Goal: Register for event/course

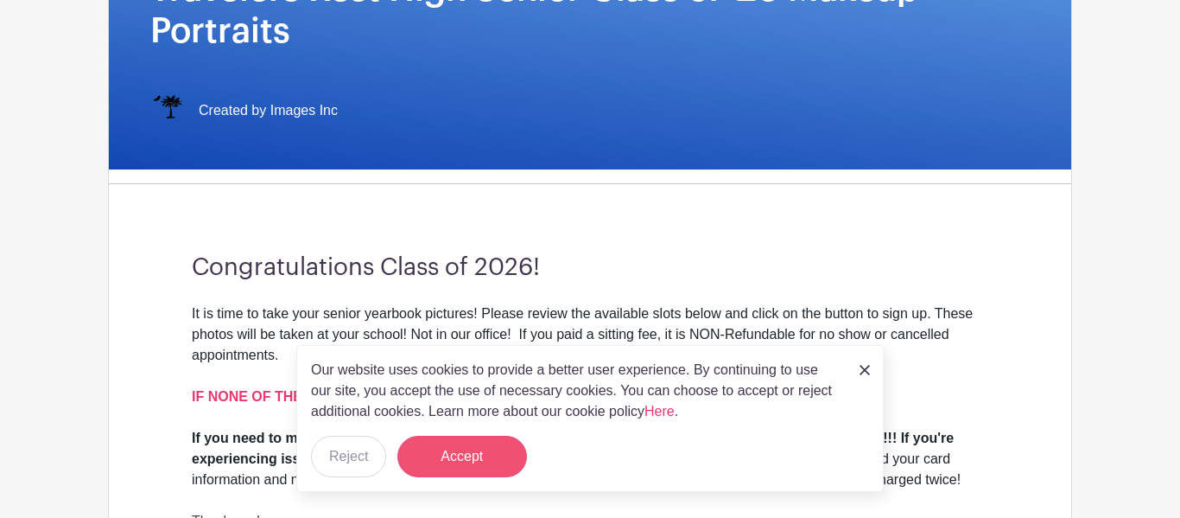
scroll to position [339, 0]
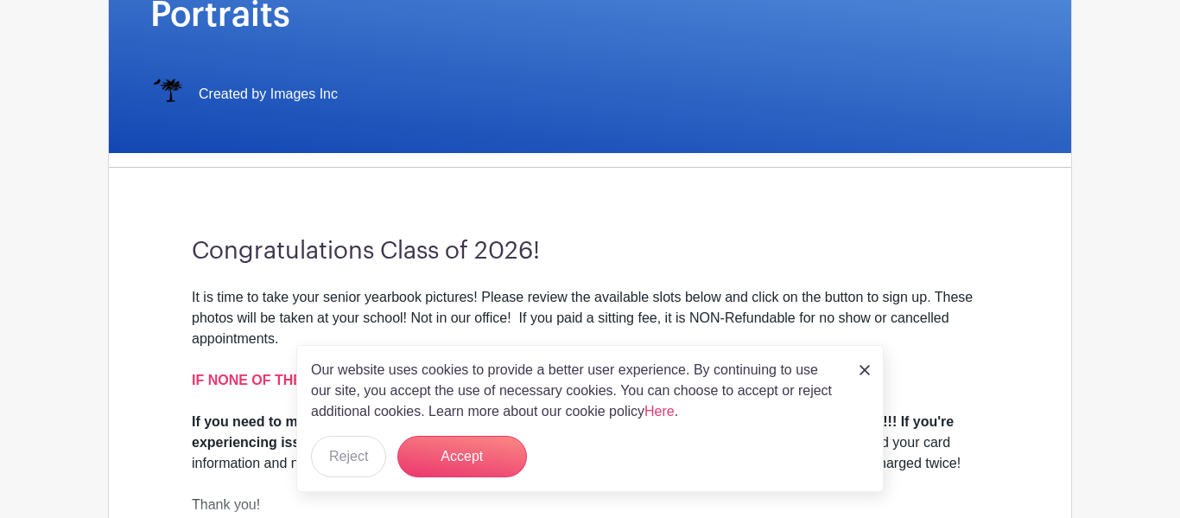
click at [456, 431] on div "Our website uses cookies to provide a better user experience. By continuing to …" at bounding box center [590, 418] width 588 height 147
click at [455, 449] on button "Accept" at bounding box center [463, 456] width 130 height 41
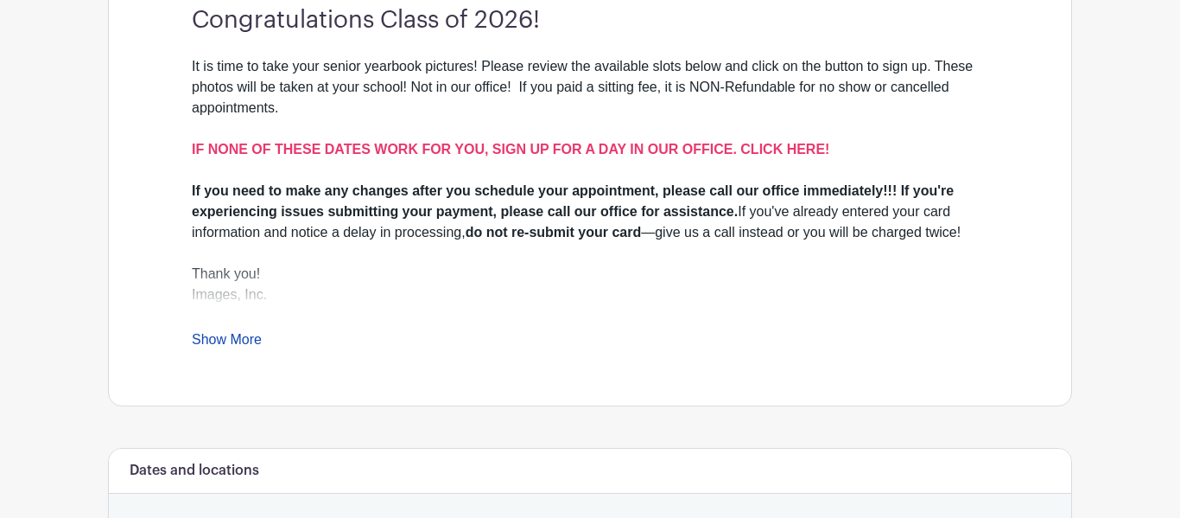
scroll to position [573, 0]
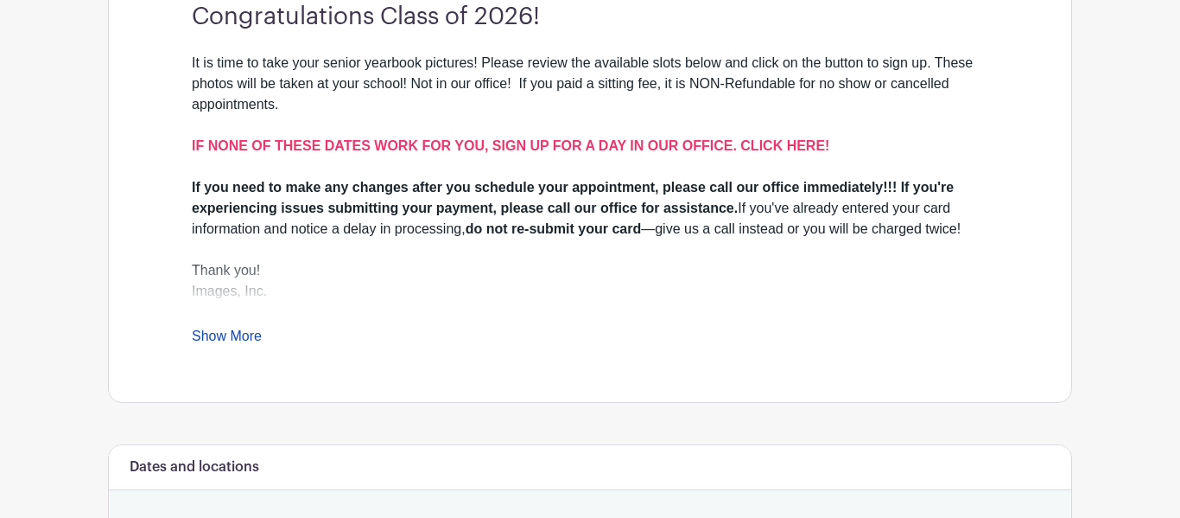
click at [226, 340] on link "Show More" at bounding box center [227, 339] width 70 height 22
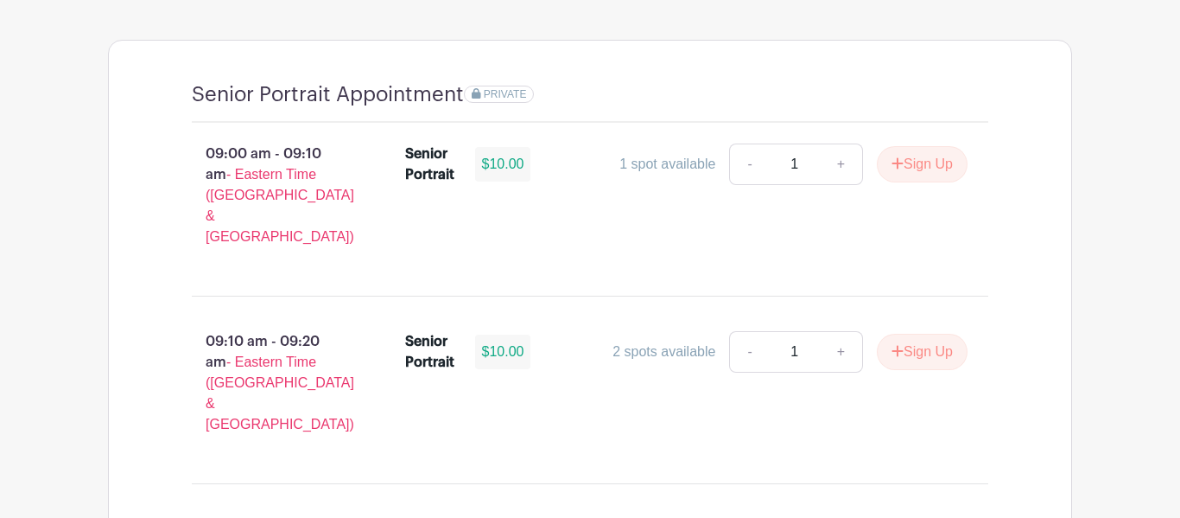
scroll to position [1267, 0]
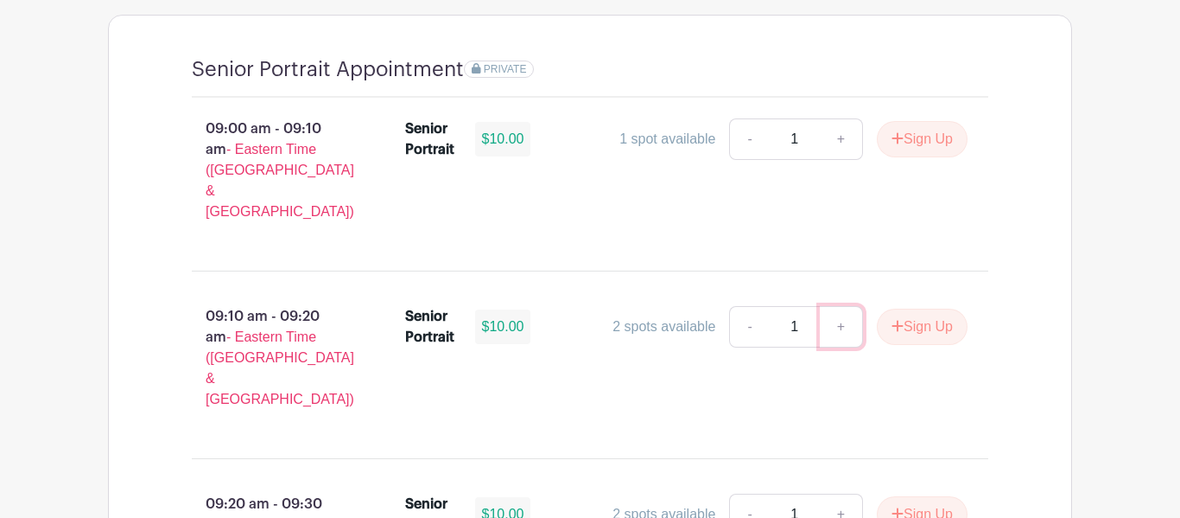
click at [830, 306] on link "+" at bounding box center [841, 326] width 43 height 41
click at [749, 306] on link "-" at bounding box center [749, 326] width 40 height 41
type input "1"
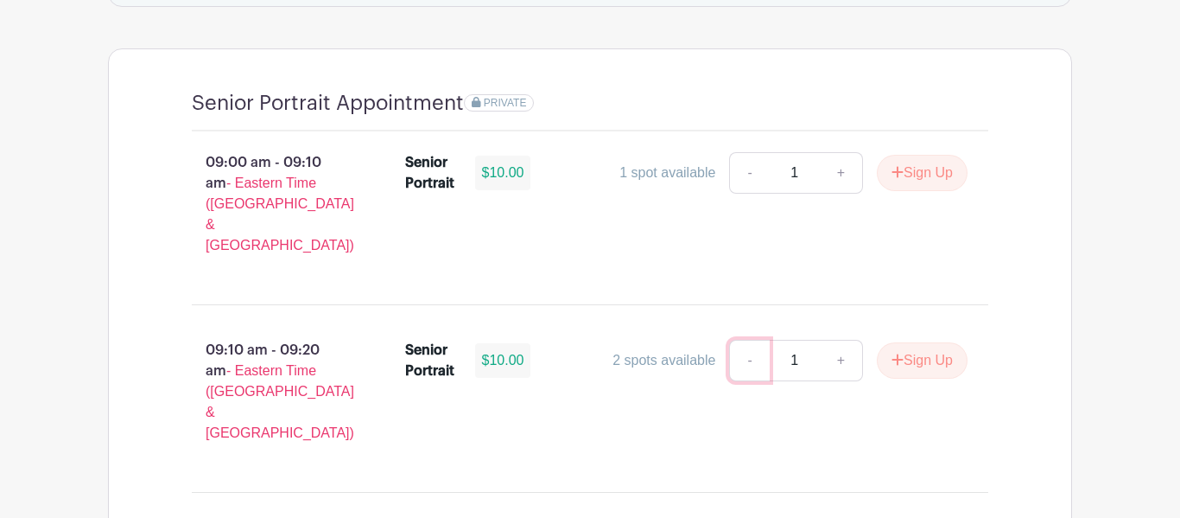
scroll to position [1231, 0]
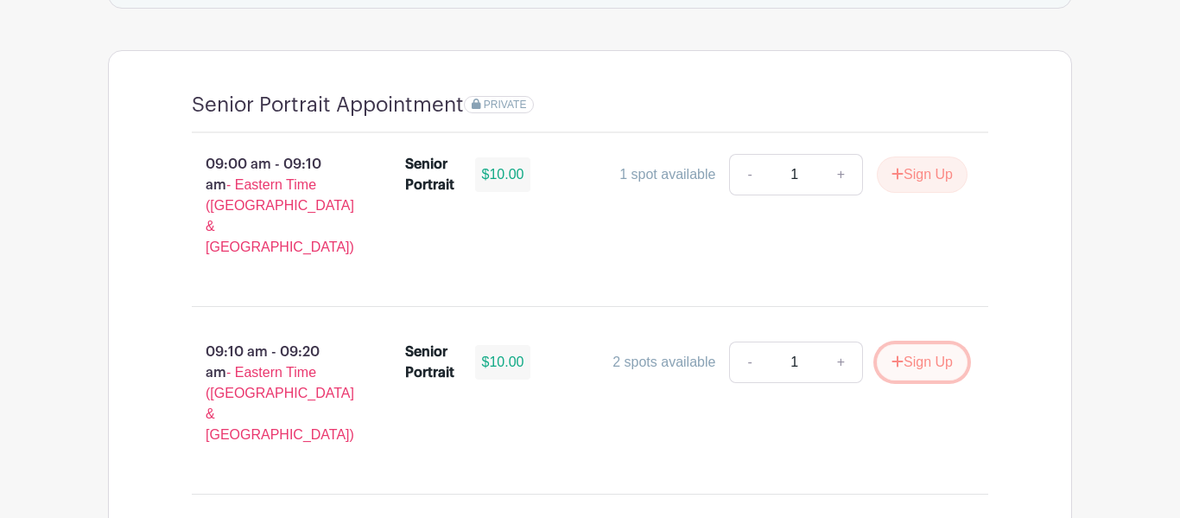
click at [910, 344] on button "Sign Up" at bounding box center [922, 362] width 91 height 36
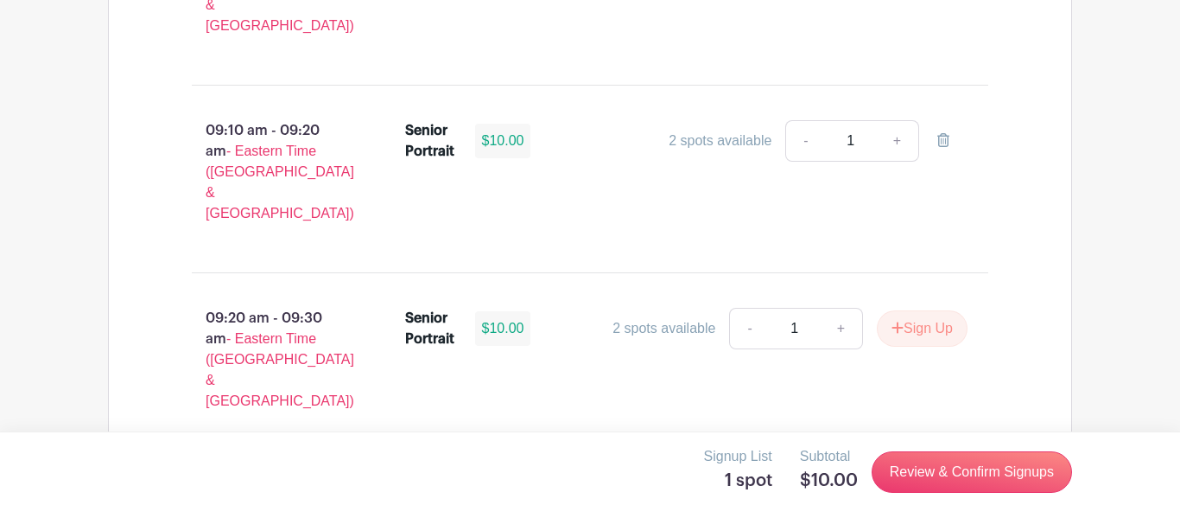
scroll to position [1466, 0]
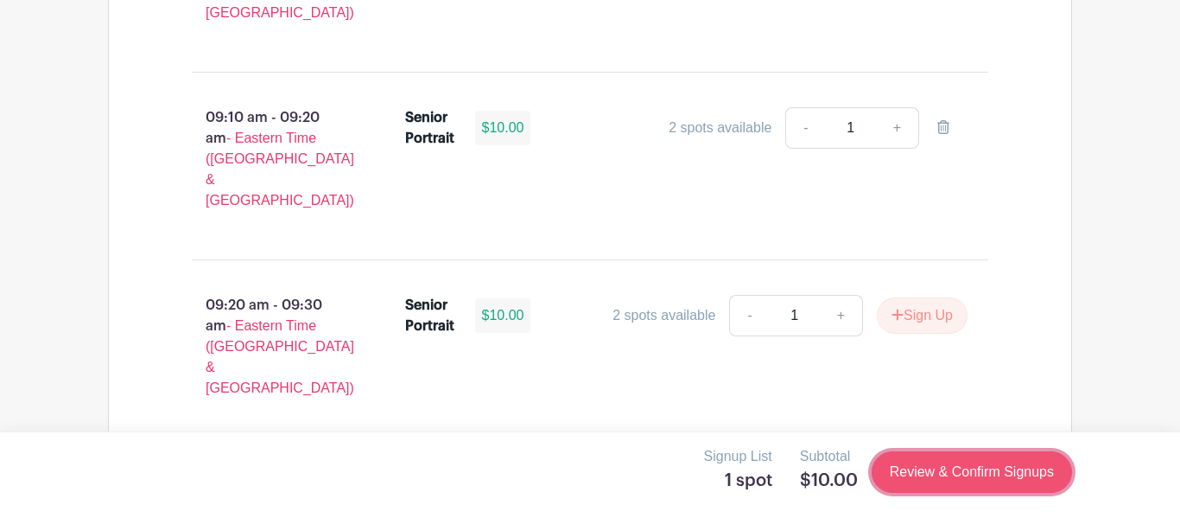
click at [951, 471] on link "Review & Confirm Signups" at bounding box center [972, 471] width 200 height 41
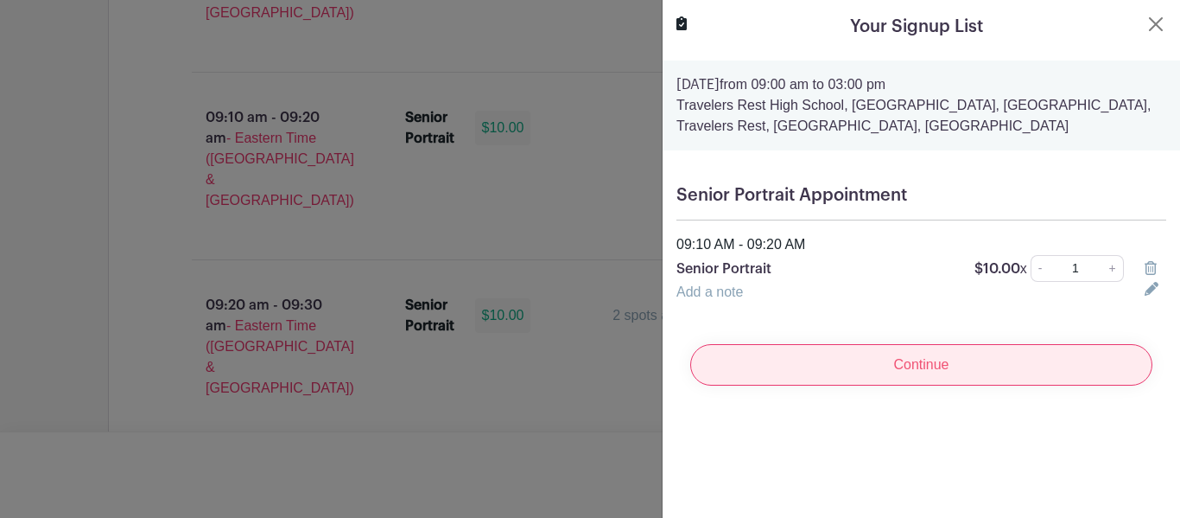
click at [818, 369] on input "Continue" at bounding box center [921, 364] width 462 height 41
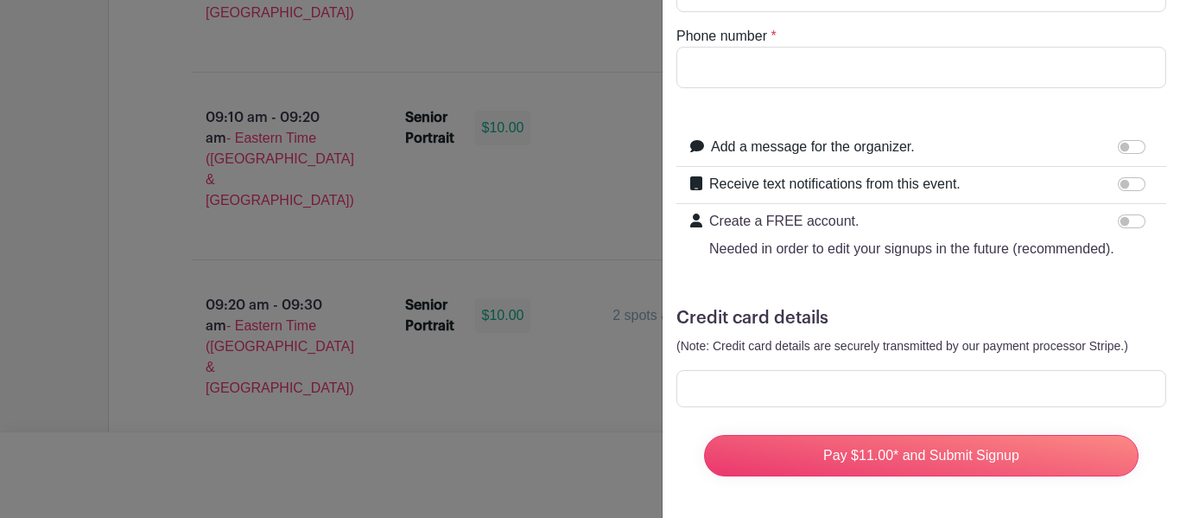
scroll to position [0, 0]
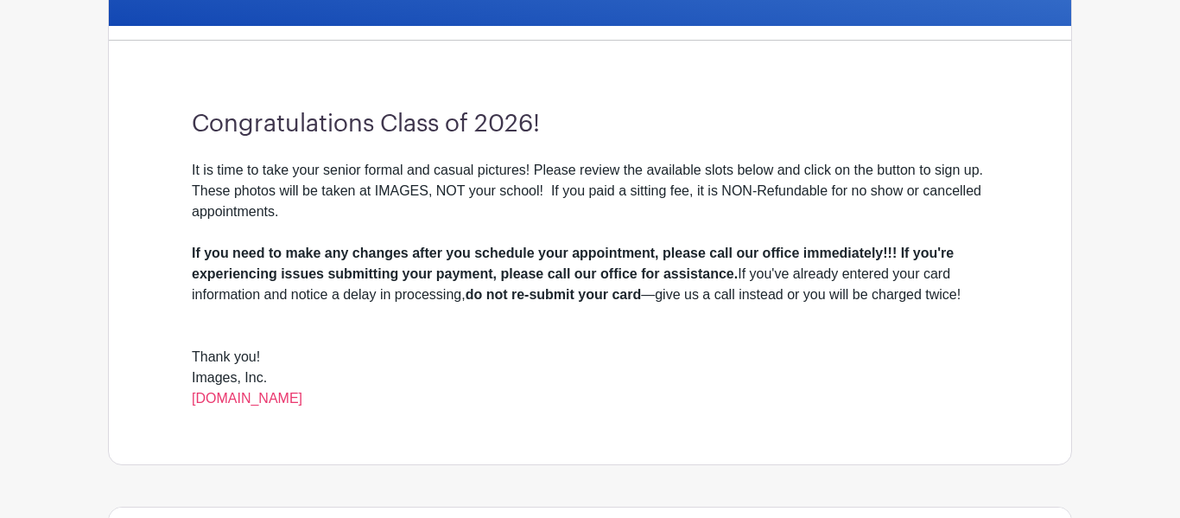
scroll to position [427, 0]
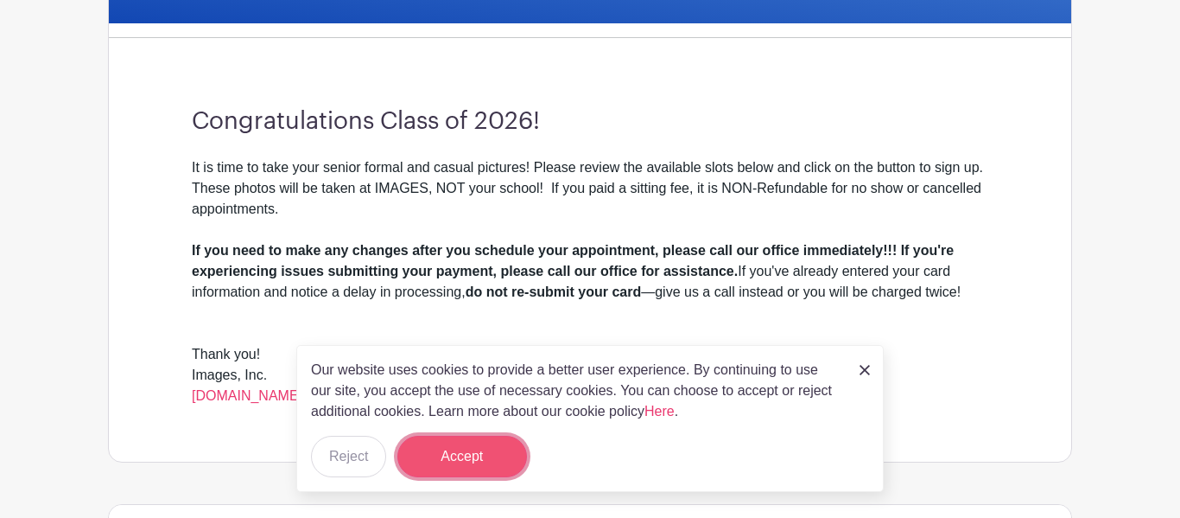
click at [470, 458] on button "Accept" at bounding box center [463, 456] width 130 height 41
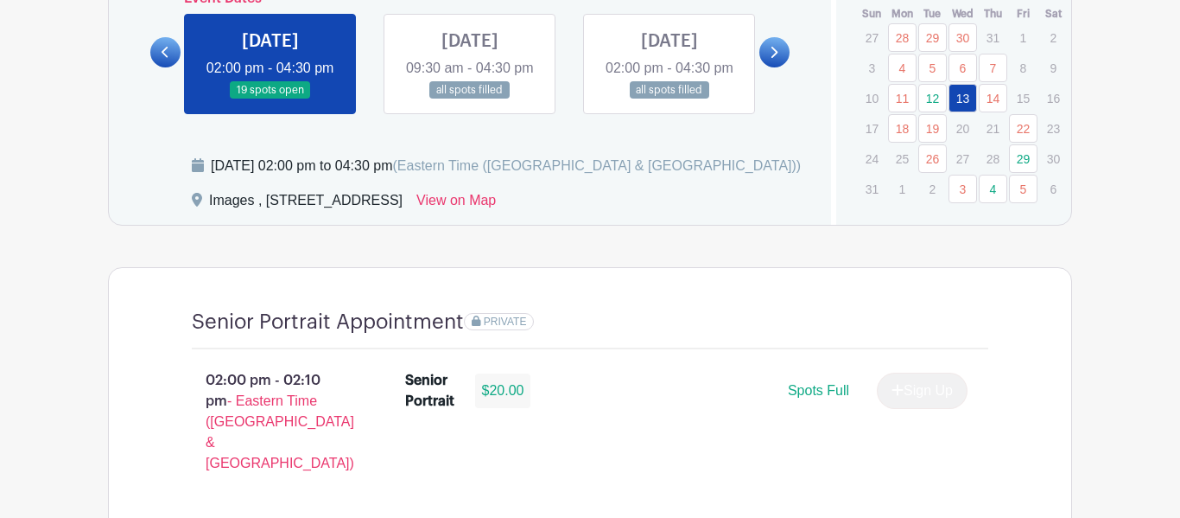
scroll to position [1047, 0]
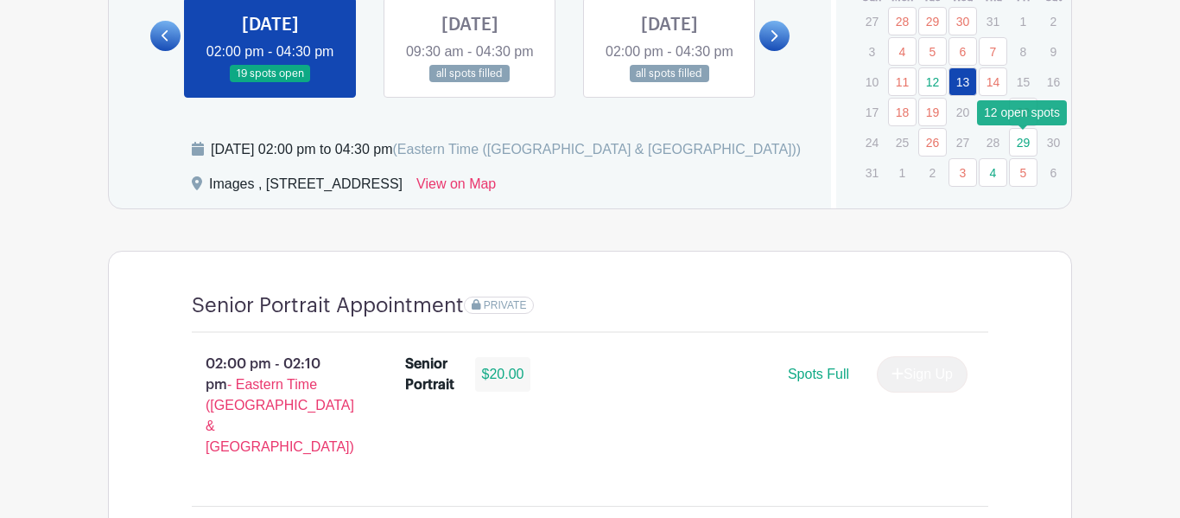
click at [1025, 148] on link "29" at bounding box center [1023, 142] width 29 height 29
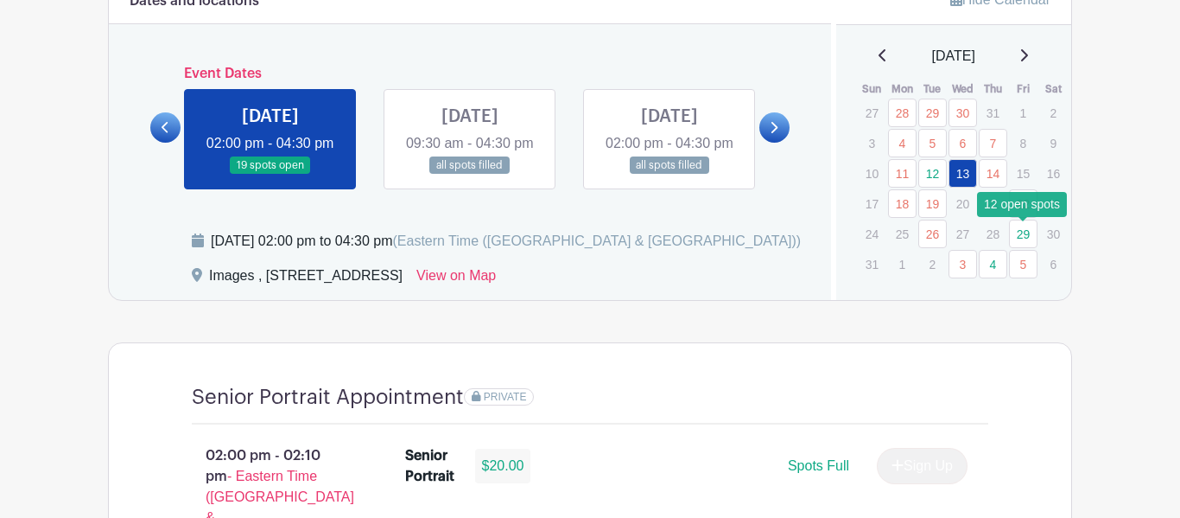
scroll to position [953, 0]
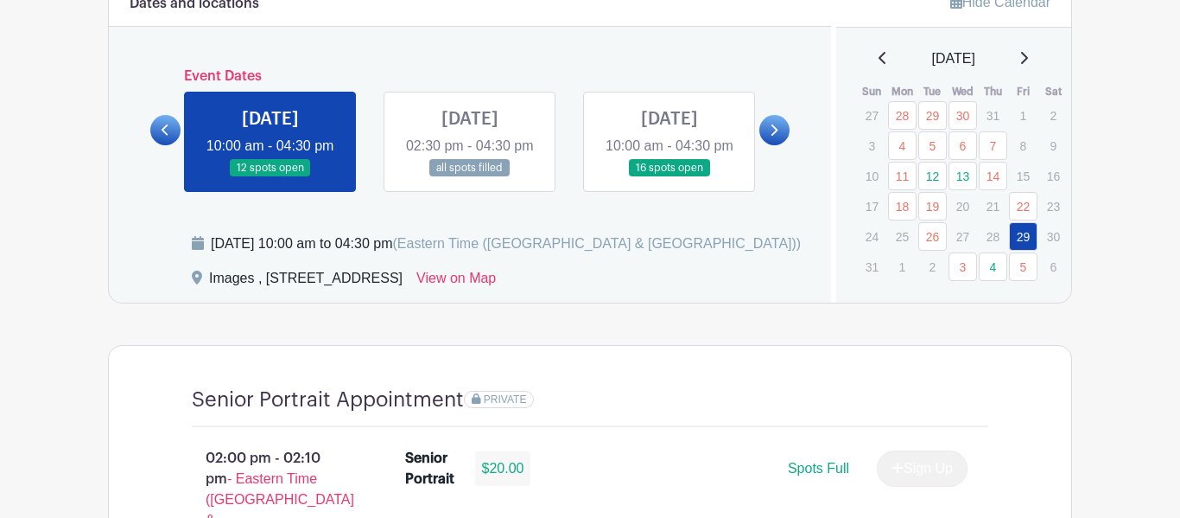
click at [1028, 68] on link at bounding box center [1024, 58] width 9 height 21
click at [1028, 60] on icon at bounding box center [1024, 58] width 9 height 14
click at [774, 145] on link at bounding box center [775, 130] width 30 height 30
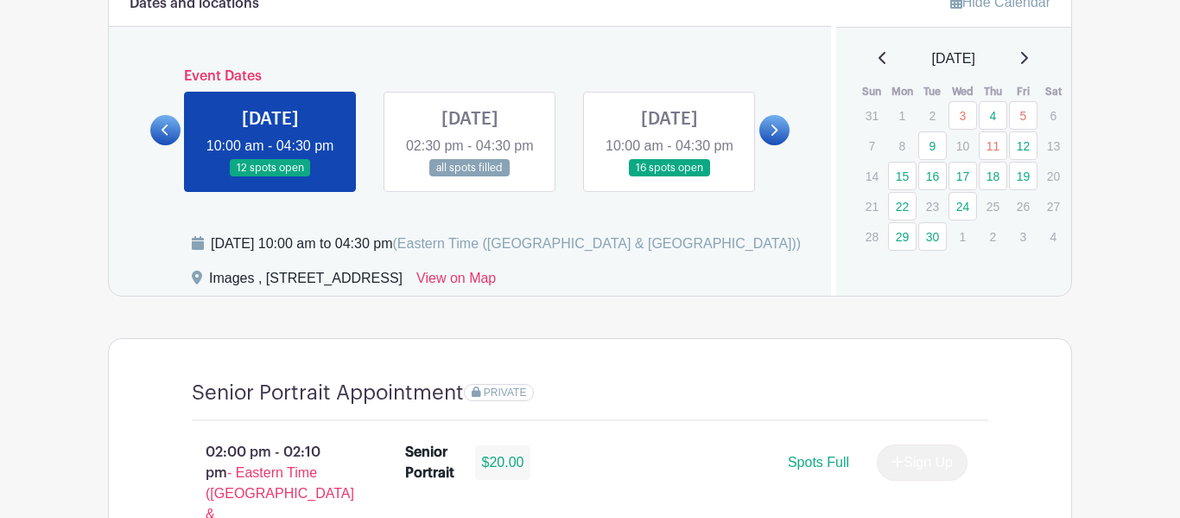
click at [774, 145] on link at bounding box center [775, 130] width 30 height 30
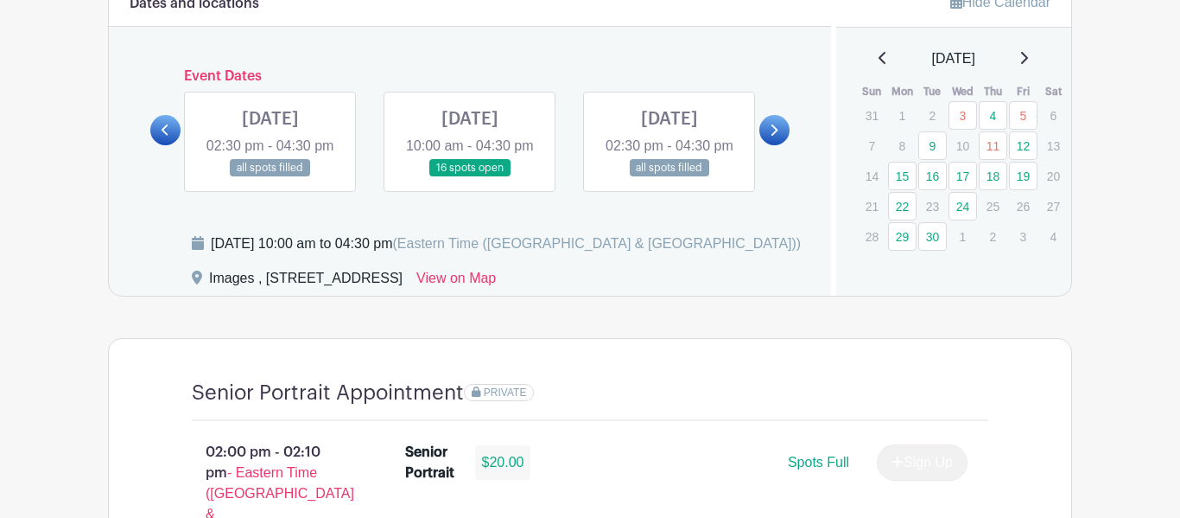
click at [774, 145] on link at bounding box center [775, 130] width 30 height 30
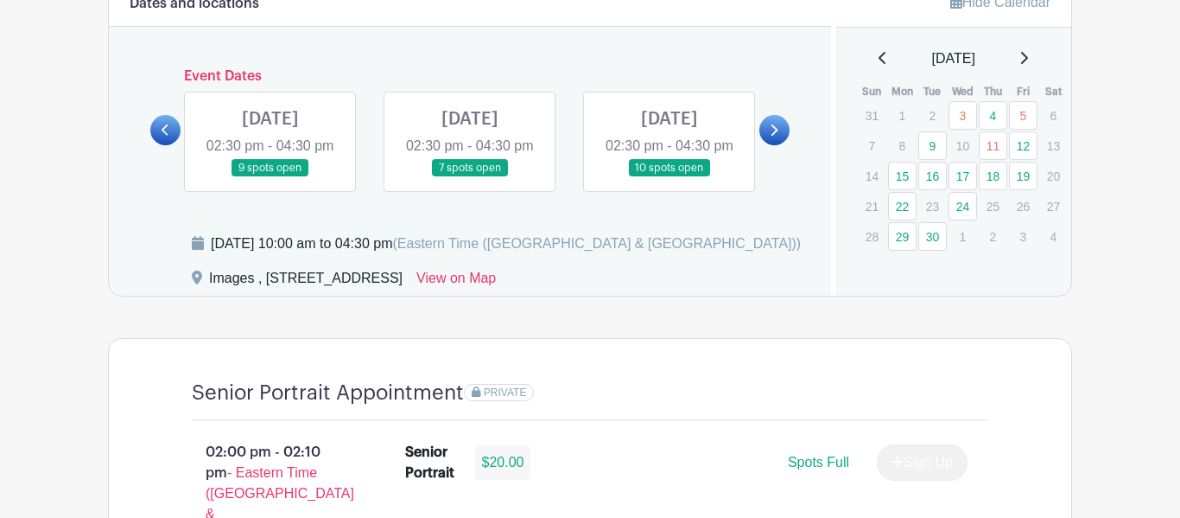
click at [774, 145] on link at bounding box center [775, 130] width 30 height 30
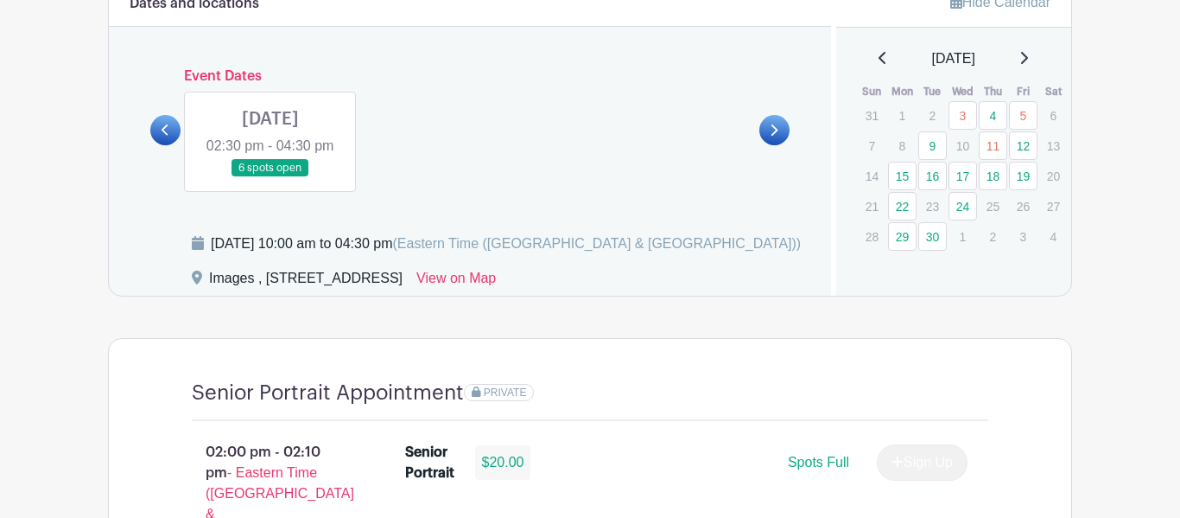
click at [774, 145] on link at bounding box center [775, 130] width 30 height 30
